Goal: Task Accomplishment & Management: Use online tool/utility

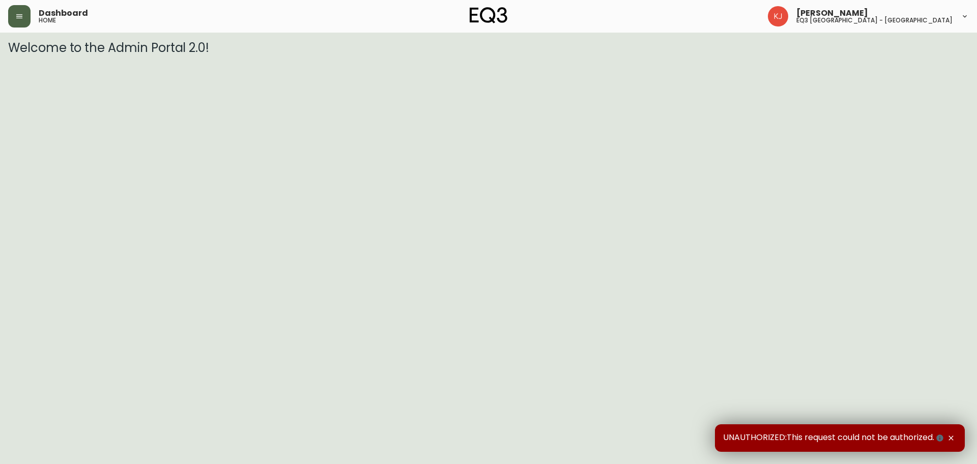
click at [25, 14] on button "button" at bounding box center [19, 16] width 22 height 22
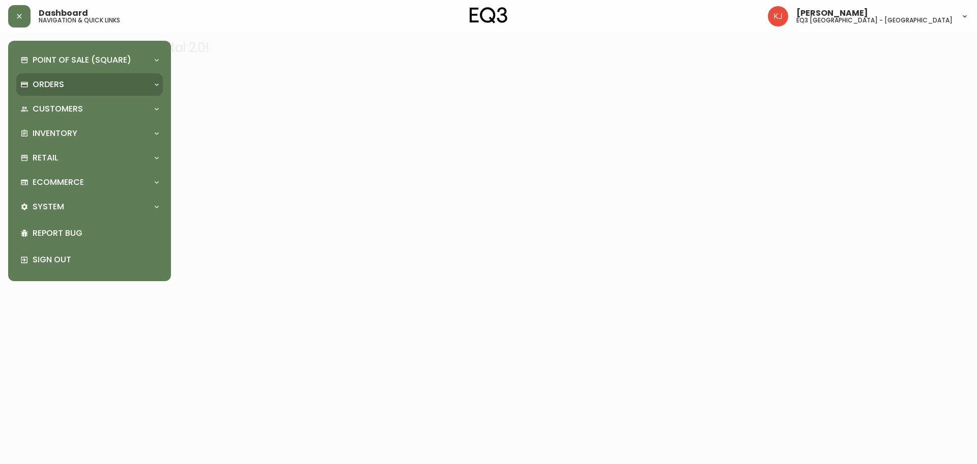
click at [58, 84] on p "Orders" at bounding box center [49, 84] width 32 height 11
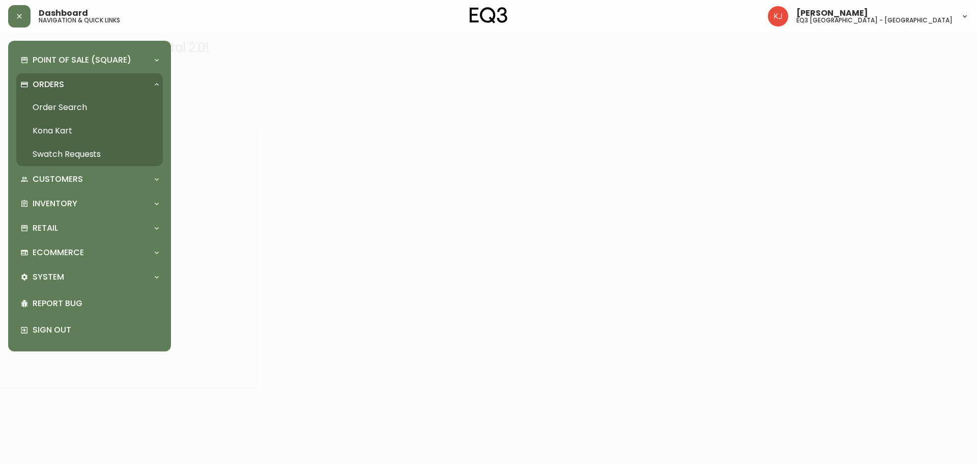
click at [60, 103] on link "Order Search" at bounding box center [89, 107] width 147 height 23
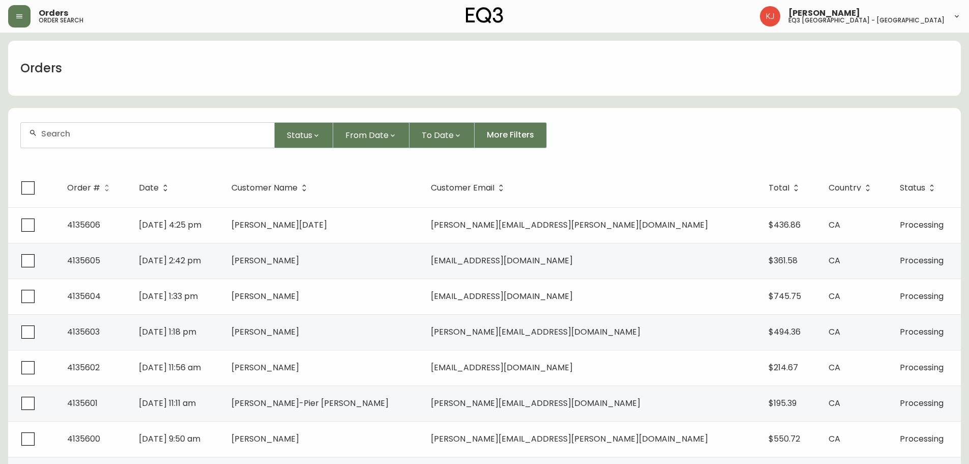
click at [195, 136] on input "text" at bounding box center [153, 134] width 225 height 10
type input "4135049"
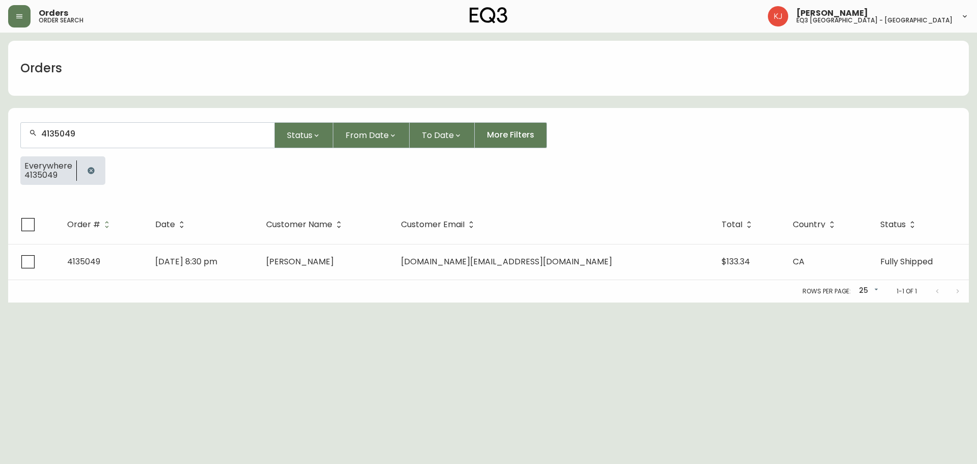
click at [327, 262] on td "[PERSON_NAME]" at bounding box center [325, 262] width 135 height 36
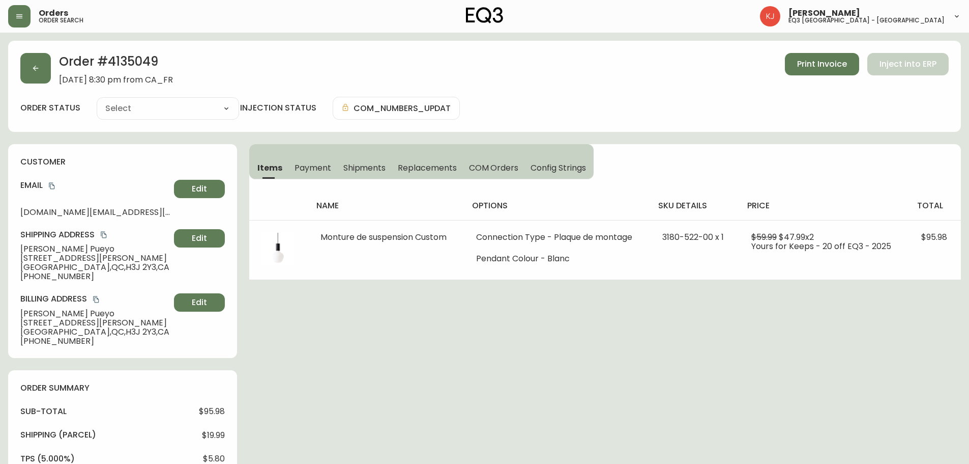
type input "Fully Shipped"
select select "FULLY_SHIPPED"
click at [812, 52] on div "Order # 4135049 [DATE] 8:30 pm from CA_FR Print Invoice Inject into ERP order s…" at bounding box center [484, 86] width 953 height 91
click at [811, 70] on button "Print Invoice" at bounding box center [822, 64] width 74 height 22
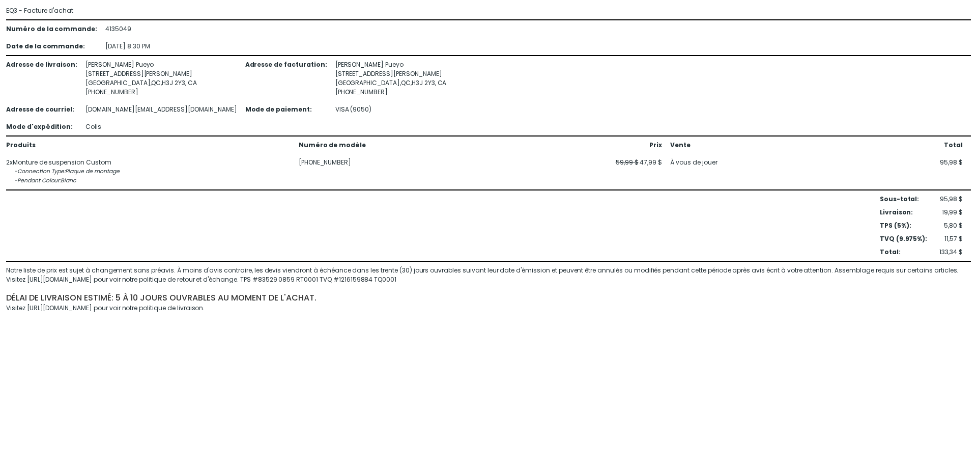
click at [105, 31] on div "4135049" at bounding box center [127, 28] width 44 height 9
copy div "4135049"
click at [68, 73] on div "Adresse de livraison :" at bounding box center [41, 78] width 71 height 37
click at [79, 63] on div "Adresse de livraison : Lauriane Pueyo 2220 Duvernay Street Montréal , QC , H3J …" at bounding box center [488, 95] width 965 height 71
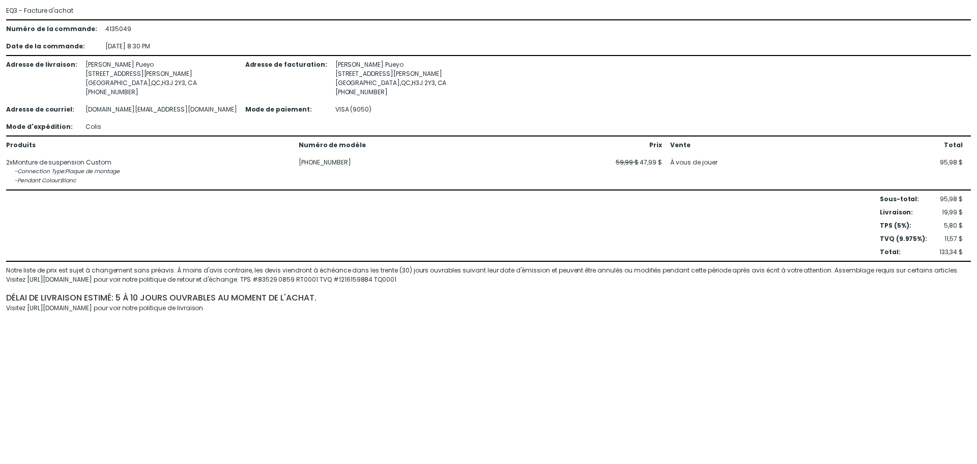
drag, startPoint x: 125, startPoint y: 93, endPoint x: 87, endPoint y: 88, distance: 38.4
click at [87, 88] on div "+1 514 817 0912" at bounding box center [160, 92] width 151 height 9
copy div "514 817 0912"
drag, startPoint x: 155, startPoint y: 108, endPoint x: 79, endPoint y: 109, distance: 75.8
click at [85, 109] on div "[DOMAIN_NAME][EMAIL_ADDRESS][DOMAIN_NAME]" at bounding box center [160, 109] width 151 height 9
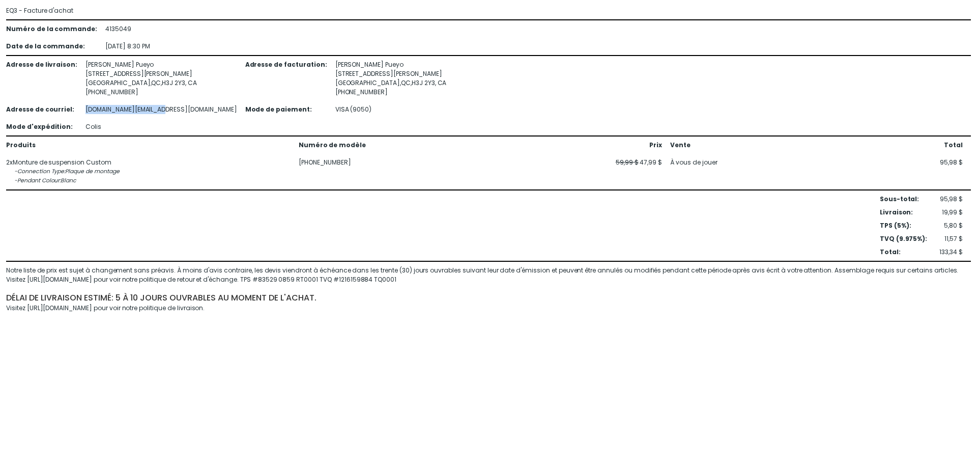
copy div "[DOMAIN_NAME][EMAIL_ADDRESS][DOMAIN_NAME]"
click at [46, 80] on div "Adresse de livraison :" at bounding box center [41, 78] width 71 height 37
drag, startPoint x: 127, startPoint y: 66, endPoint x: 105, endPoint y: 62, distance: 21.7
click at [105, 62] on div "Lauriane Pueyo 2220 Duvernay Street Montréal , QC , H3J 2Y3 , CA +1 514 817 0912" at bounding box center [160, 78] width 151 height 37
click at [88, 63] on div "Lauriane Pueyo 2220 Duvernay Street Montréal , QC , H3J 2Y3 , CA +1 514 817 0912" at bounding box center [160, 78] width 151 height 37
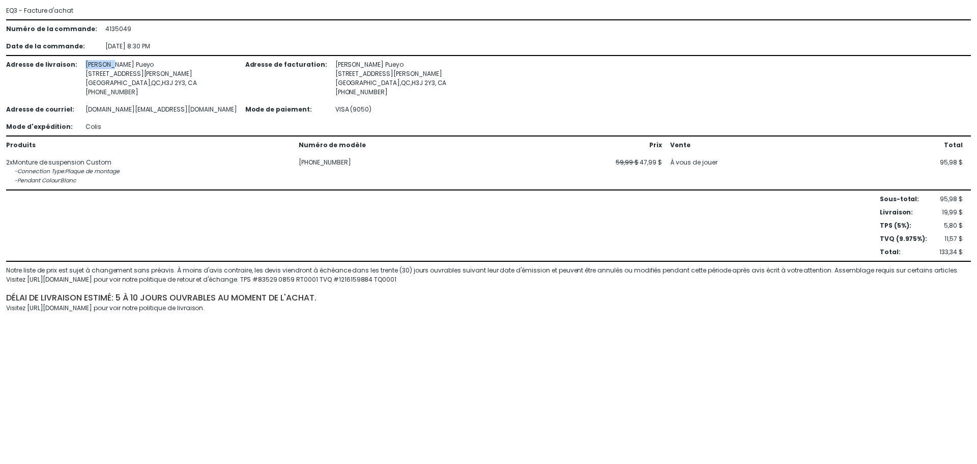
drag, startPoint x: 78, startPoint y: 64, endPoint x: 104, endPoint y: 64, distance: 26.0
click at [104, 64] on div "Adresse de livraison : Lauriane Pueyo 2220 Duvernay Street Montréal , QC , H3J …" at bounding box center [488, 95] width 965 height 71
copy div "[PERSON_NAME]"
click at [116, 63] on div "Lauriane Pueyo 2220 Duvernay Street Montréal , QC , H3J 2Y3 , CA +1 514 817 0912" at bounding box center [160, 78] width 151 height 37
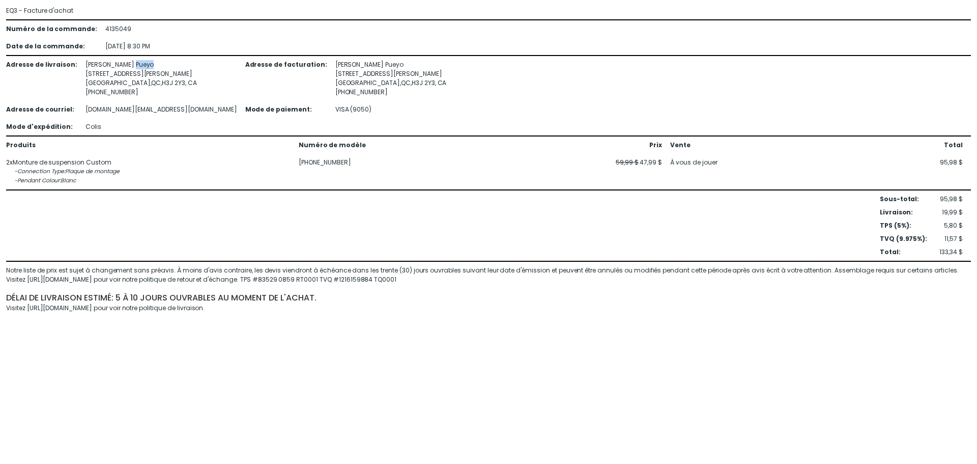
copy div "Pueyo"
click at [93, 63] on div "Lauriane Pueyo 2220 Duvernay Street Montréal , QC , H3J 2Y3 , CA +1 514 817 0912" at bounding box center [160, 78] width 151 height 37
copy div "[PERSON_NAME]"
click at [121, 66] on div "Lauriane Pueyo 2220 Duvernay Street Montréal , QC , H3J 2Y3 , CA +1 514 817 0912" at bounding box center [160, 78] width 151 height 37
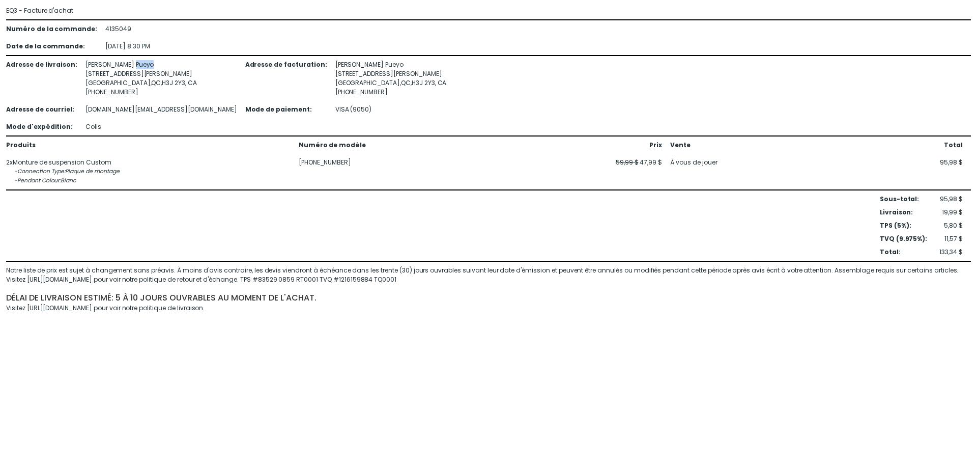
click at [121, 66] on div "Lauriane Pueyo 2220 Duvernay Street Montréal , QC , H3J 2Y3 , CA +1 514 817 0912" at bounding box center [160, 78] width 151 height 37
copy div "Pueyo"
click at [97, 65] on div "Lauriane Pueyo 2220 Duvernay Street Montréal , QC , H3J 2Y3 , CA +1 514 817 0912" at bounding box center [160, 78] width 151 height 37
copy div "[PERSON_NAME]"
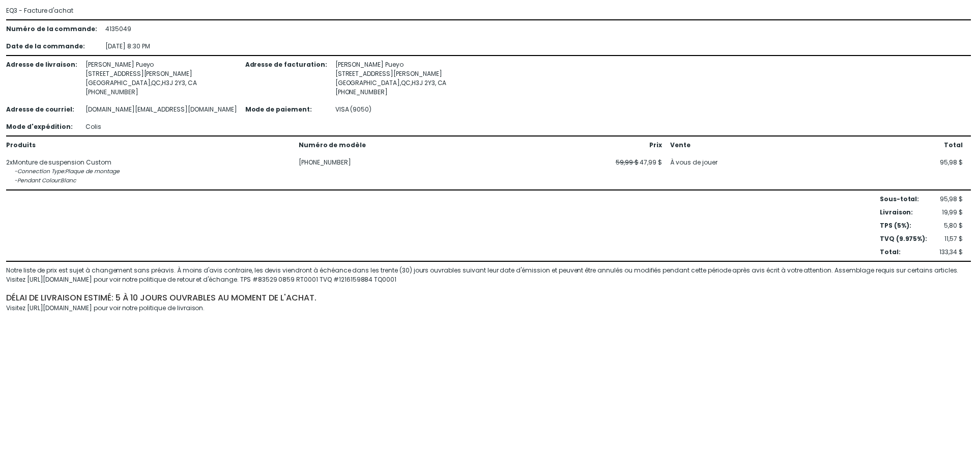
click at [116, 63] on div "Lauriane Pueyo 2220 Duvernay Street Montréal , QC , H3J 2Y3 , CA +1 514 817 0912" at bounding box center [160, 78] width 151 height 37
copy div "Pueyo"
drag, startPoint x: 97, startPoint y: 72, endPoint x: 91, endPoint y: 72, distance: 6.1
click at [97, 72] on div "Lauriane Pueyo 2220 Duvernay Street Montréal , QC , H3J 2Y3 , CA +1 514 817 0912" at bounding box center [160, 78] width 151 height 37
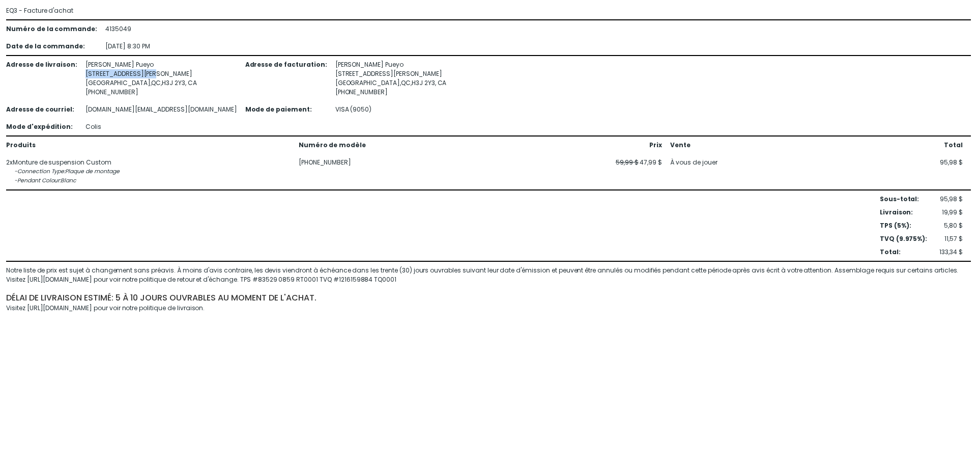
drag, startPoint x: 75, startPoint y: 72, endPoint x: 146, endPoint y: 73, distance: 70.7
click at [146, 73] on div "Adresse de livraison : Lauriane Pueyo 2220 Duvernay Street Montréal , QC , H3J …" at bounding box center [488, 95] width 965 height 71
copy div "[STREET_ADDRESS][PERSON_NAME]"
click at [131, 89] on div "+1 514 817 0912" at bounding box center [160, 92] width 151 height 9
drag, startPoint x: 120, startPoint y: 82, endPoint x: 145, endPoint y: 83, distance: 25.0
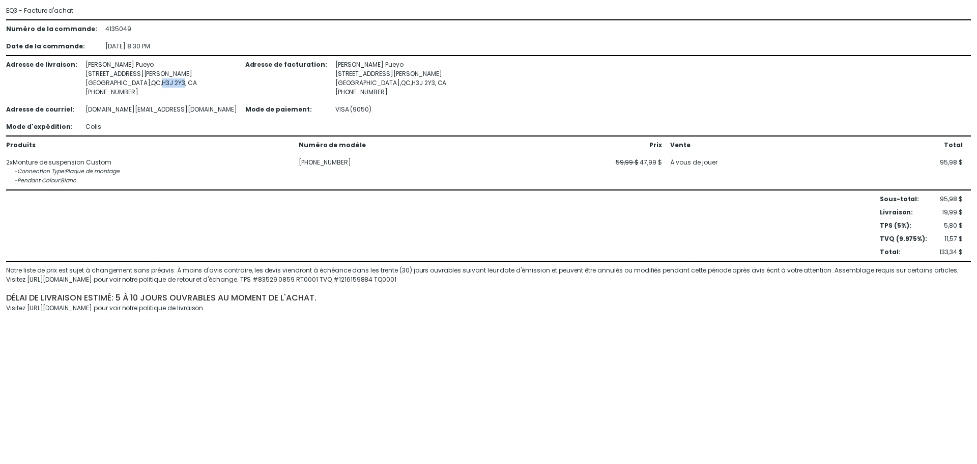
click at [145, 83] on div "Lauriane Pueyo 2220 Duvernay Street Montréal , QC , H3J 2Y3 , CA +1 514 817 0912" at bounding box center [160, 78] width 151 height 37
drag, startPoint x: 121, startPoint y: 92, endPoint x: 87, endPoint y: 91, distance: 34.6
click at [87, 91] on div "+1 514 817 0912" at bounding box center [160, 92] width 151 height 9
drag, startPoint x: 76, startPoint y: 107, endPoint x: 153, endPoint y: 114, distance: 77.6
click at [153, 114] on div "Adresse de livraison : Lauriane Pueyo 2220 Duvernay Street Montréal , QC , H3J …" at bounding box center [488, 95] width 965 height 71
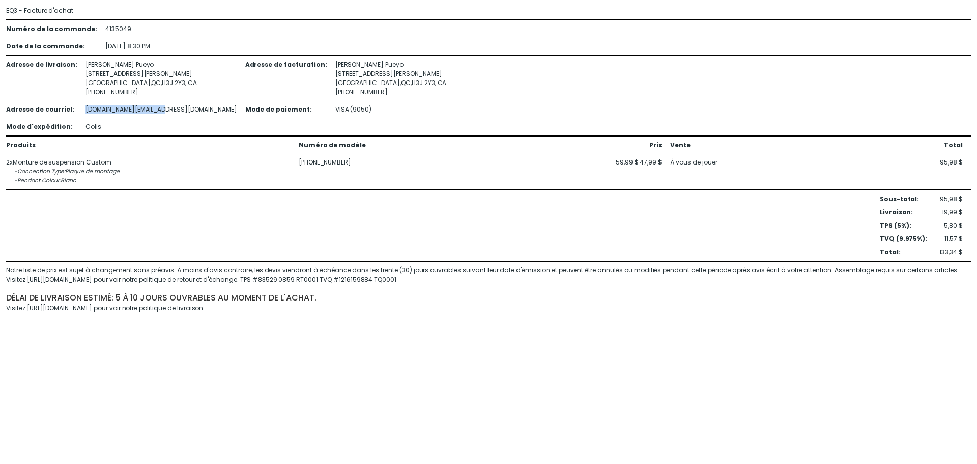
click at [898, 116] on div "Adresse de livraison : Lauriane Pueyo 2220 Duvernay Street Montréal , QC , H3J …" at bounding box center [488, 95] width 965 height 71
drag, startPoint x: 284, startPoint y: 167, endPoint x: 342, endPoint y: 159, distance: 58.5
click at [342, 159] on div "Produits Numéro de modèle Prix Vente Total 2 x Monture de suspension Custom - C…" at bounding box center [484, 162] width 957 height 45
click at [341, 159] on div "3180-522-00" at bounding box center [370, 162] width 142 height 9
drag, startPoint x: 305, startPoint y: 162, endPoint x: 337, endPoint y: 160, distance: 32.1
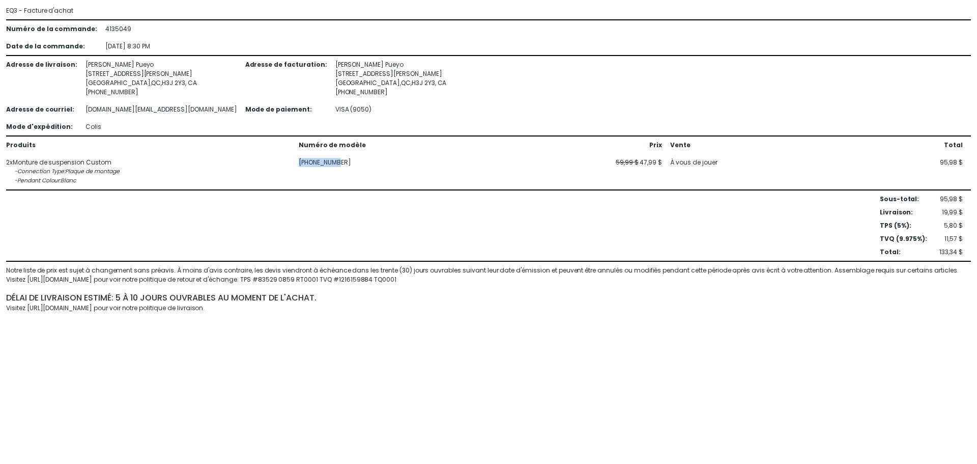
click at [337, 160] on div "Produits Numéro de modèle Prix Vente Total 2 x Monture de suspension Custom - C…" at bounding box center [484, 162] width 957 height 45
click at [855, 298] on div "délai de livraison estimé: 5 à 10 jours ouvrables au moment de l'achat." at bounding box center [488, 297] width 965 height 11
